Goal: Find specific page/section: Find specific page/section

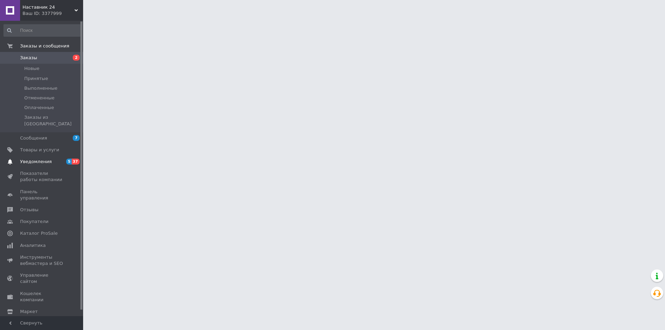
click at [65, 159] on span "5 37" at bounding box center [73, 162] width 19 height 6
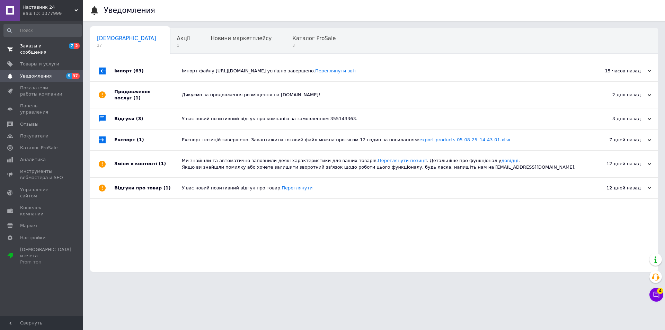
click at [63, 46] on span "Заказы и сообщения" at bounding box center [42, 49] width 44 height 12
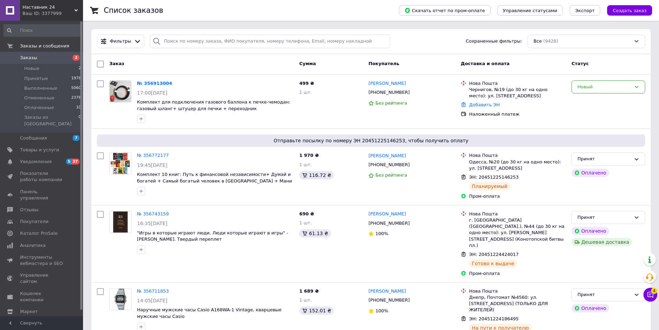
click at [77, 12] on div "Ваш ID: 3377999" at bounding box center [52, 13] width 61 height 6
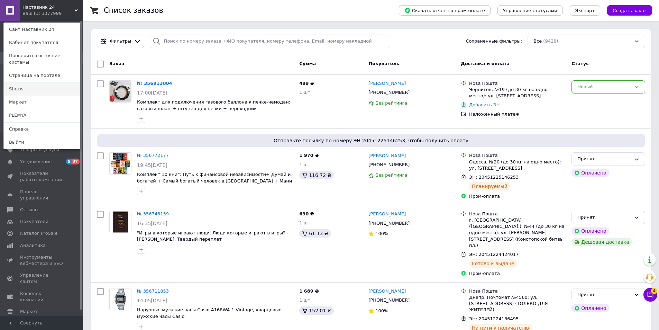
click at [27, 83] on link "Status" at bounding box center [42, 88] width 76 height 13
